Goal: Information Seeking & Learning: Learn about a topic

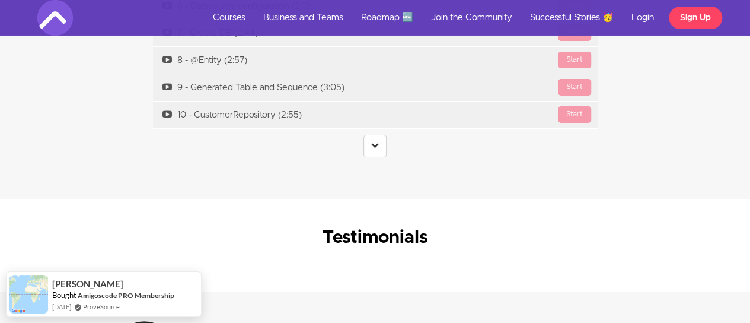
scroll to position [4448, 0]
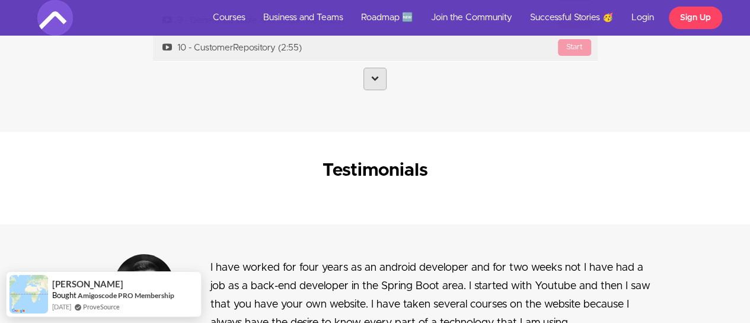
click at [376, 74] on icon at bounding box center [375, 78] width 8 height 8
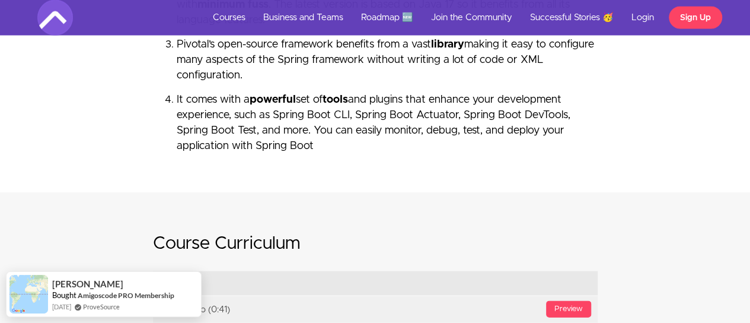
scroll to position [3558, 0]
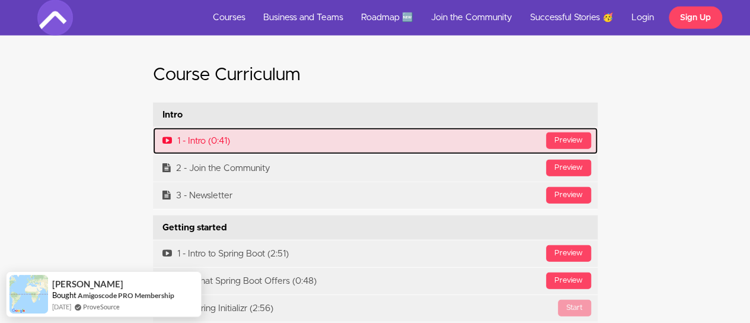
click at [164, 137] on icon at bounding box center [166, 140] width 9 height 9
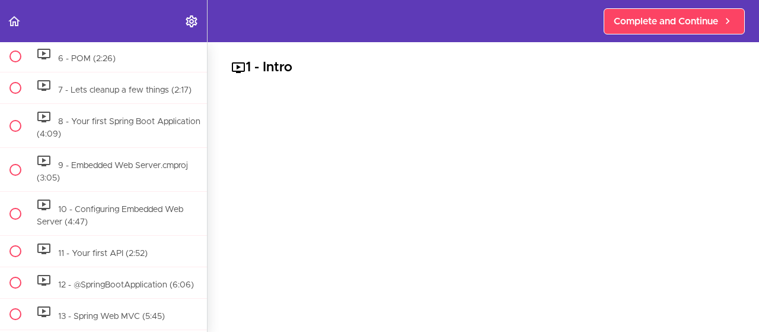
click at [459, 161] on div at bounding box center [483, 236] width 504 height 283
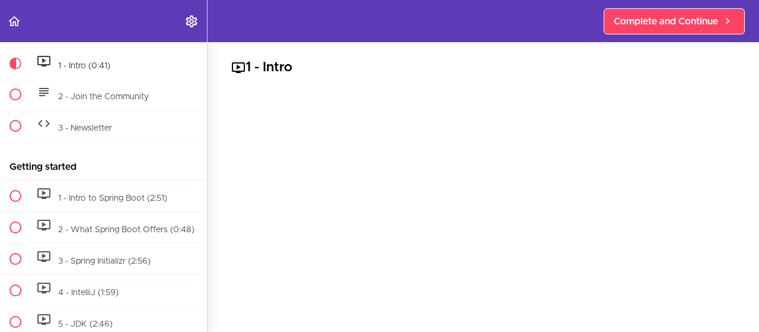
scroll to position [60, 0]
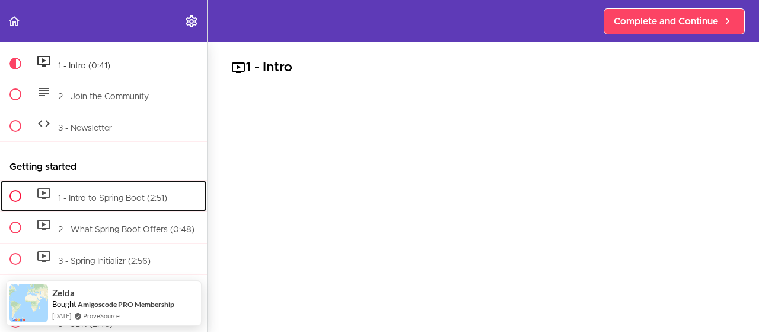
click at [51, 193] on span at bounding box center [46, 193] width 19 height 14
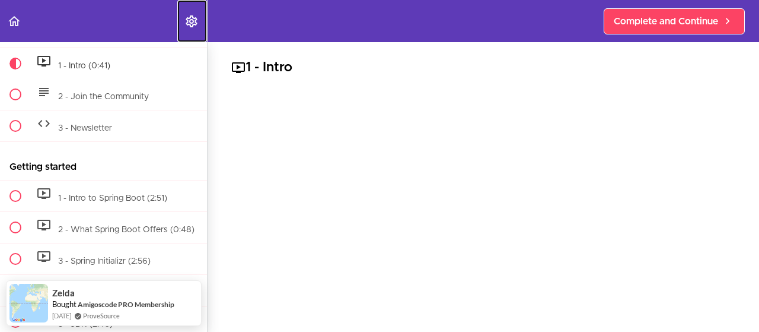
click at [183, 27] on link "Settings Menu" at bounding box center [192, 21] width 30 height 42
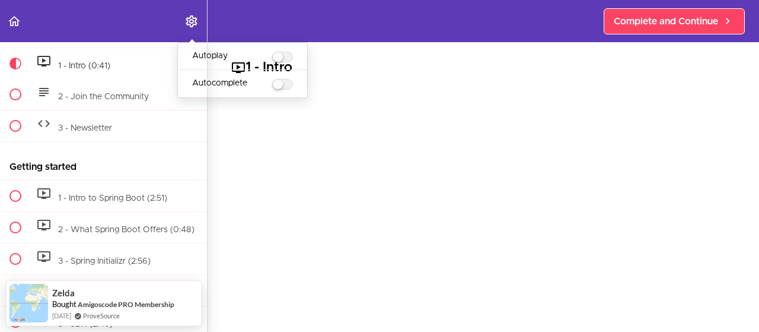
click at [318, 260] on div at bounding box center [483, 236] width 504 height 283
click at [17, 20] on icon "Back to course curriculum" at bounding box center [14, 21] width 14 height 14
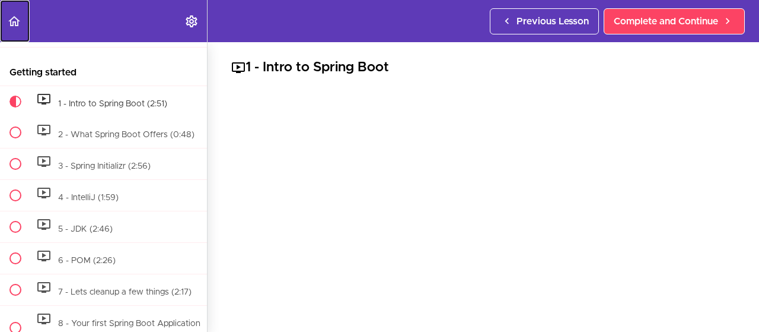
scroll to position [195, 0]
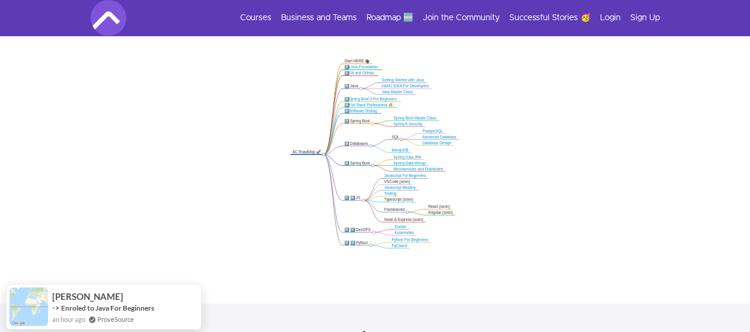
click at [603, 58] on icon ".markmap{font:300 16px/20px sans-serif}.markmap-link{fill:none}.markmap-node>ci…" at bounding box center [375, 153] width 750 height 199
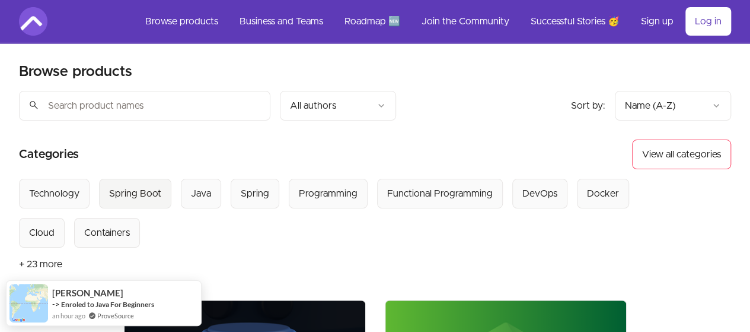
drag, startPoint x: 135, startPoint y: 197, endPoint x: 211, endPoint y: 197, distance: 75.9
click at [135, 196] on div "Spring Boot" at bounding box center [135, 193] width 52 height 14
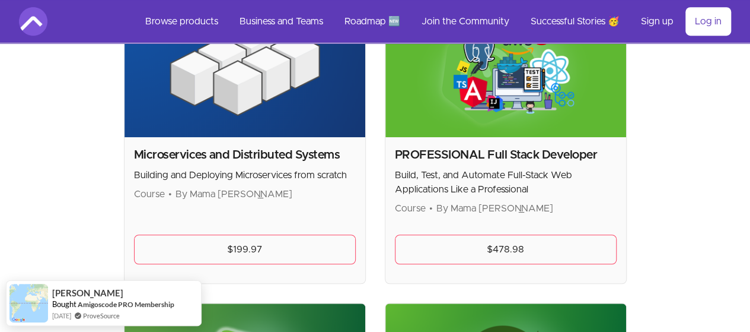
scroll to position [297, 0]
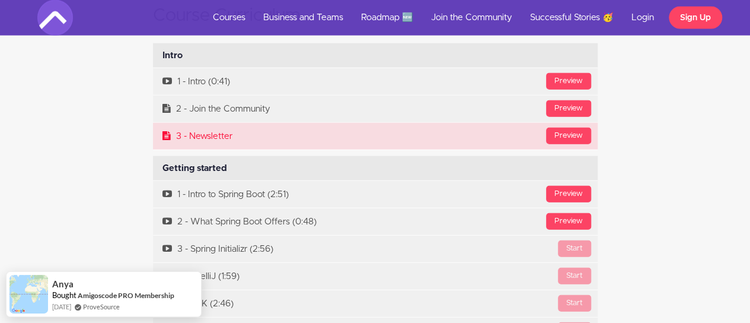
scroll to position [3607, 0]
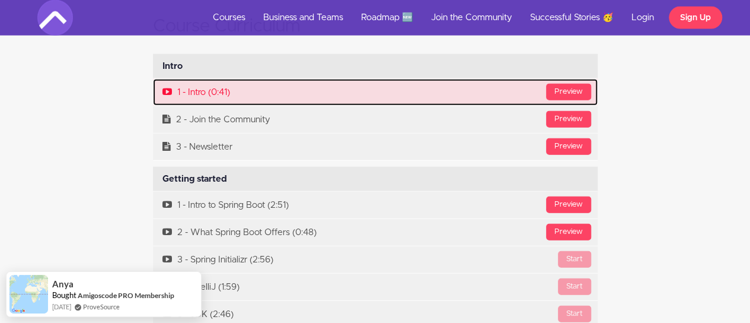
click at [164, 93] on icon at bounding box center [166, 91] width 9 height 9
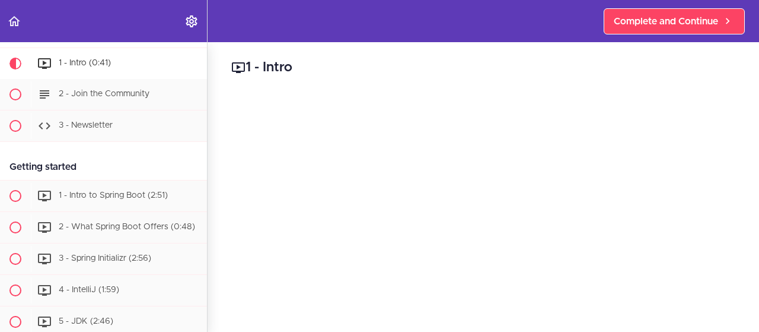
scroll to position [59, 0]
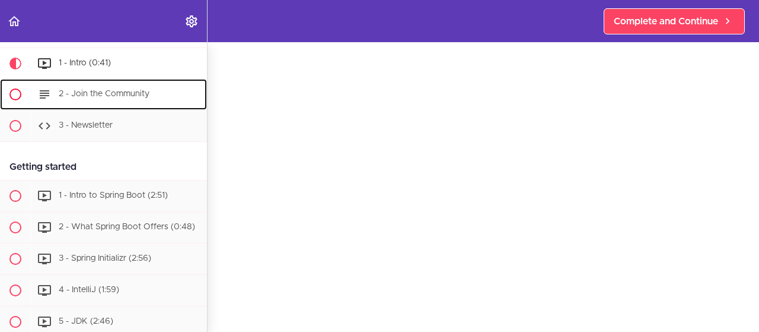
click at [68, 90] on span "2 - Join the Community" at bounding box center [104, 94] width 91 height 8
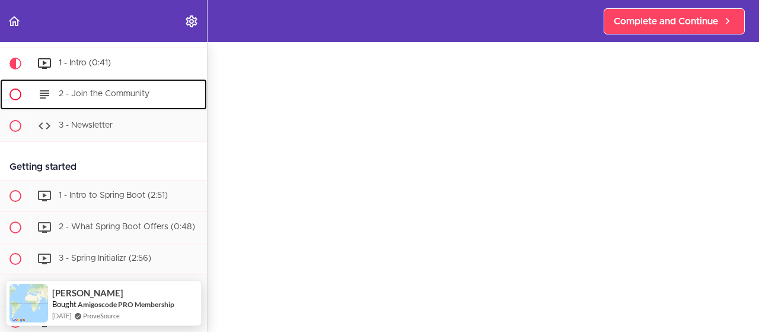
click at [11, 91] on span at bounding box center [15, 94] width 12 height 12
click at [94, 94] on span "2 - Join the Community" at bounding box center [104, 94] width 91 height 8
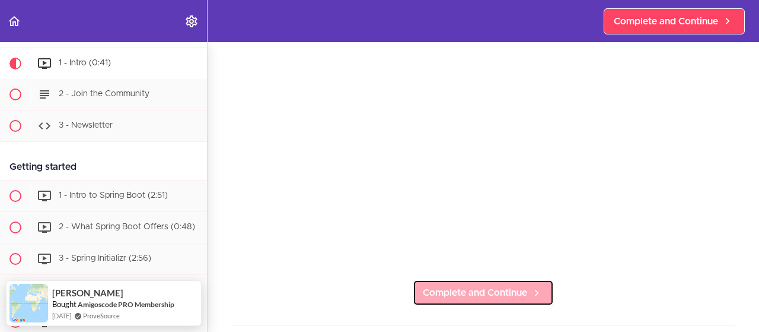
click at [466, 285] on span "Complete and Continue" at bounding box center [475, 292] width 104 height 14
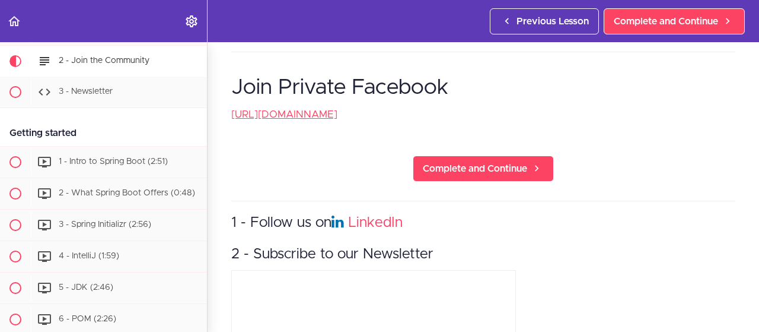
scroll to position [537, 0]
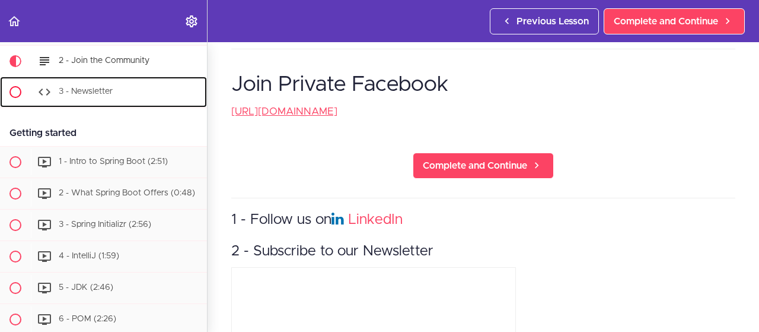
click at [120, 90] on div "3 - Newsletter" at bounding box center [119, 92] width 176 height 26
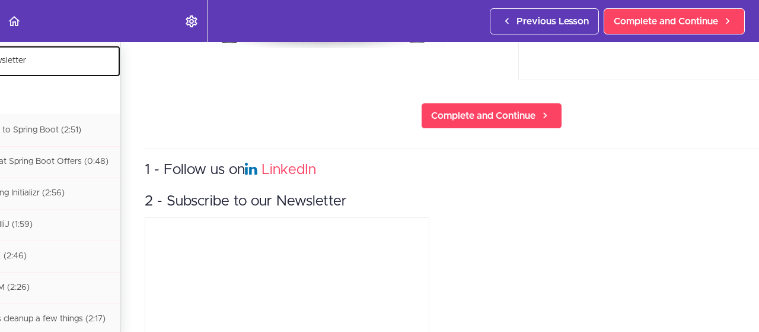
scroll to position [257, 87]
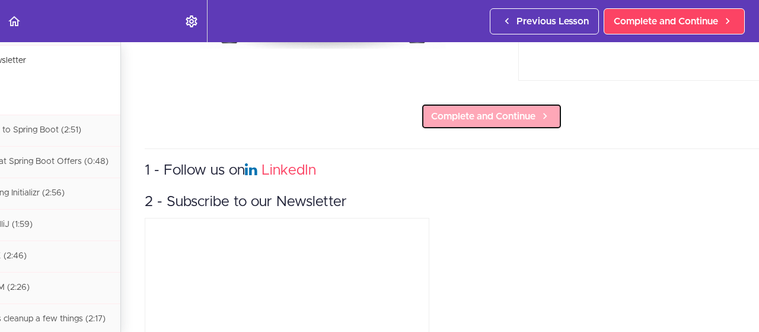
click at [501, 113] on span "Complete and Continue" at bounding box center [483, 116] width 104 height 14
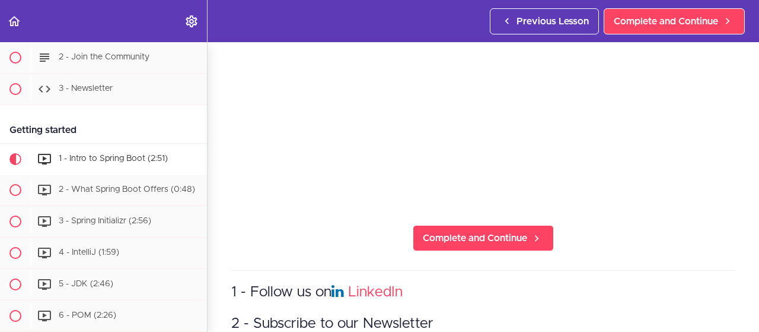
scroll to position [184, 0]
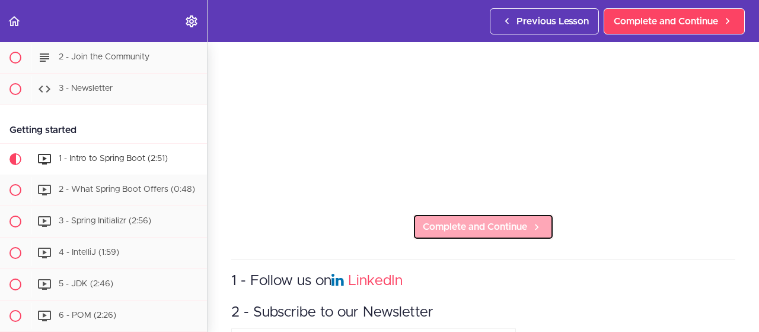
click at [452, 219] on span "Complete and Continue" at bounding box center [475, 226] width 104 height 14
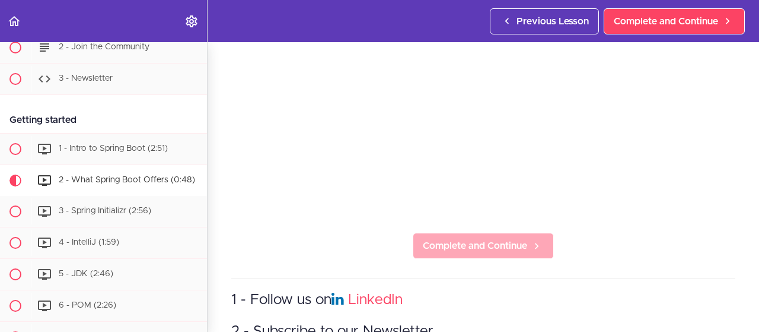
scroll to position [178, 0]
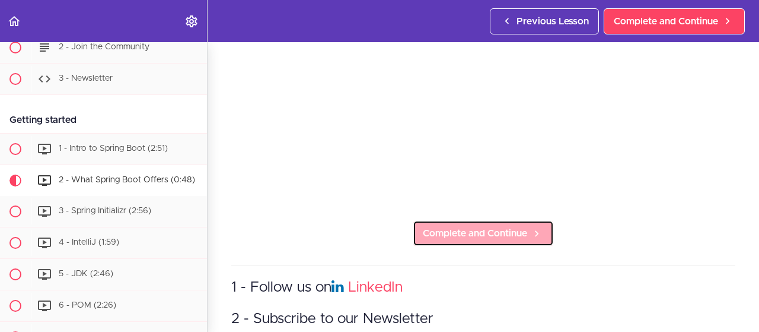
click at [495, 226] on span "Complete and Continue" at bounding box center [475, 233] width 104 height 14
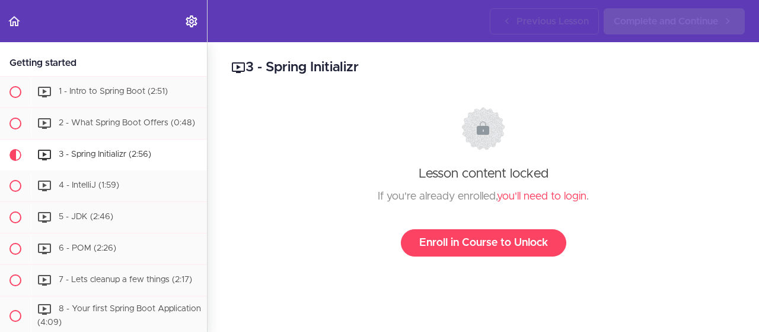
scroll to position [266, 0]
